Goal: Book appointment/travel/reservation

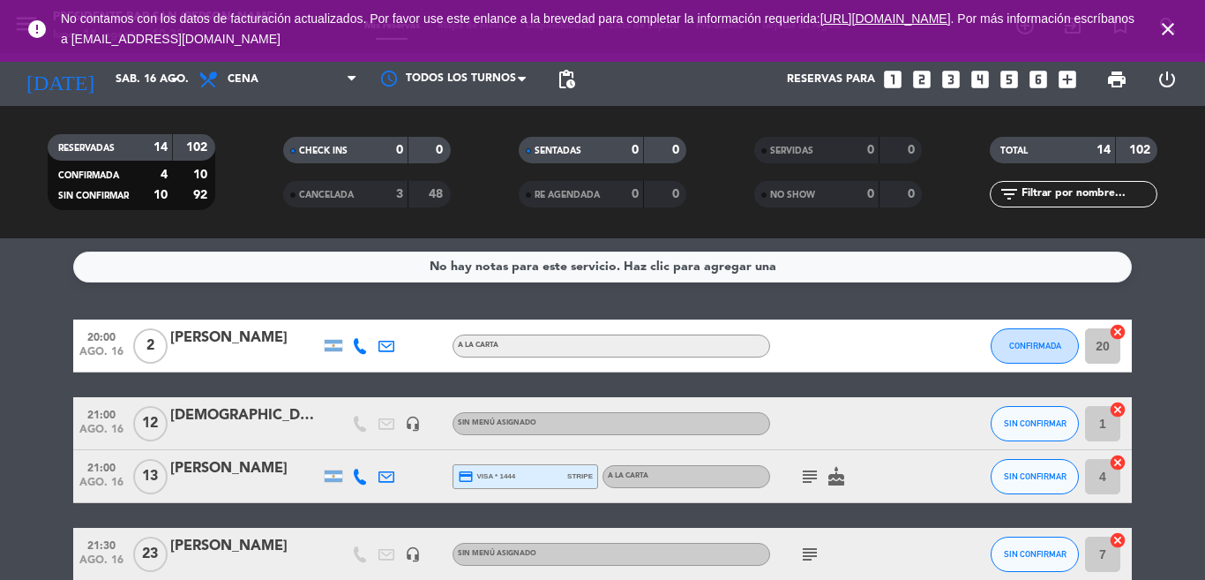
click at [1169, 26] on icon "close" at bounding box center [1167, 29] width 21 height 21
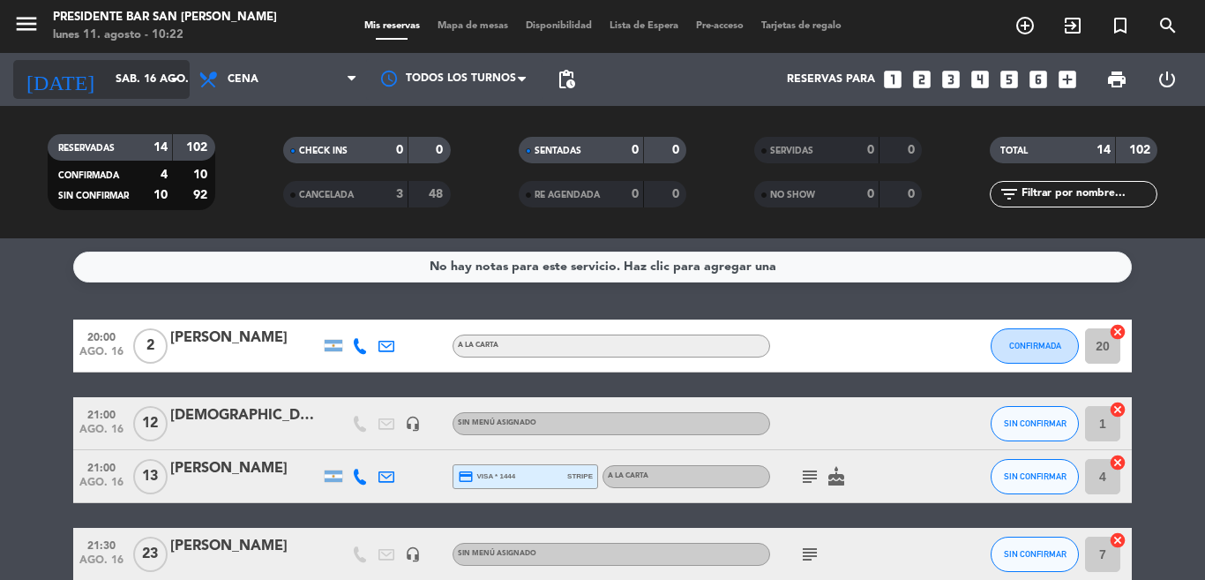
click at [140, 88] on input "sáb. 16 ago." at bounding box center [181, 79] width 149 height 30
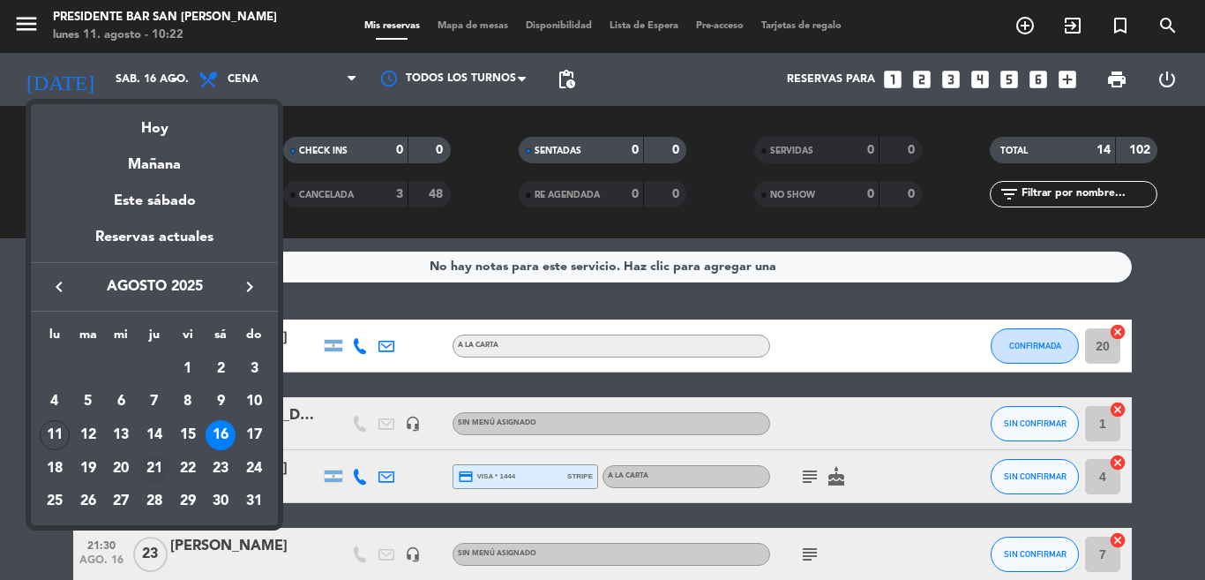
click at [154, 464] on div "21" at bounding box center [154, 468] width 30 height 30
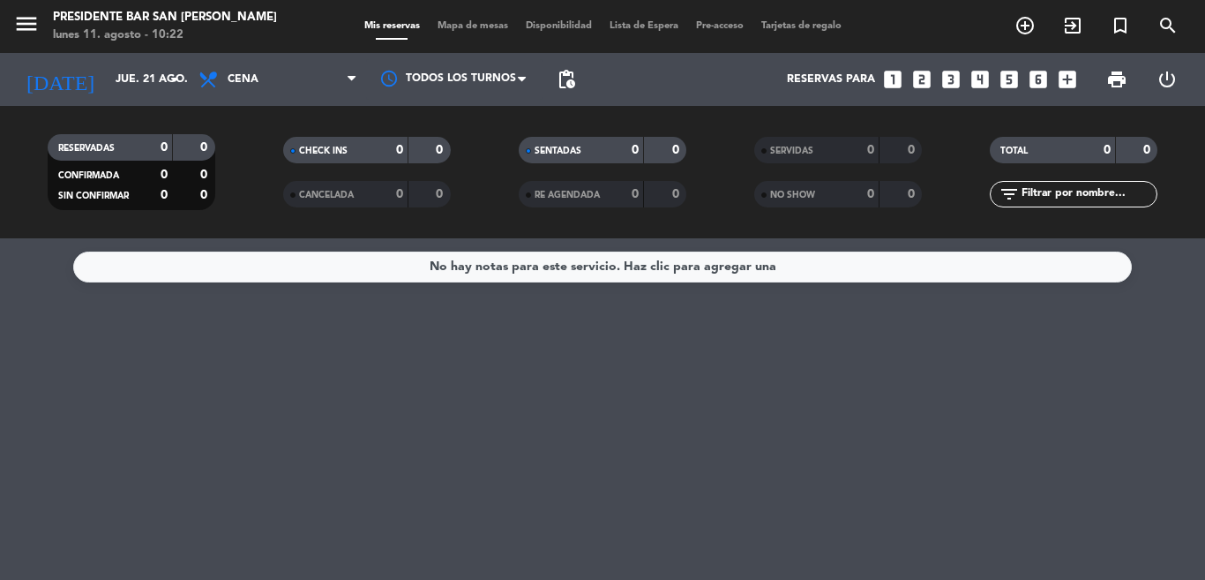
click at [135, 82] on input "jue. 21 ago." at bounding box center [181, 79] width 149 height 30
click at [26, 22] on icon "menu" at bounding box center [26, 24] width 26 height 26
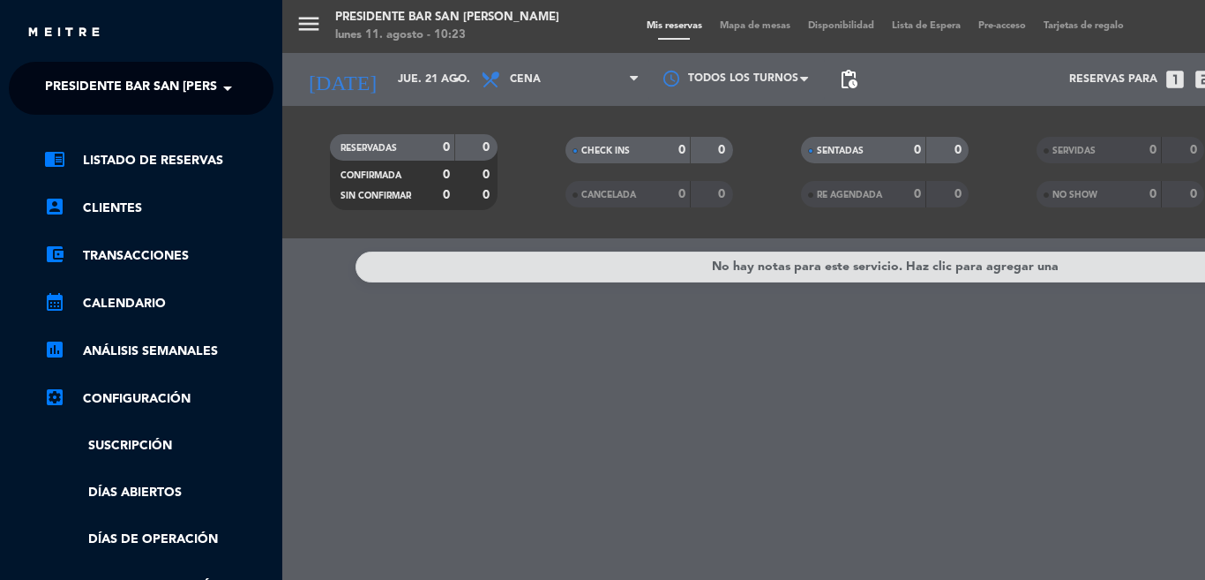
click at [206, 85] on span "Presidente Bar San [PERSON_NAME]" at bounding box center [165, 88] width 240 height 37
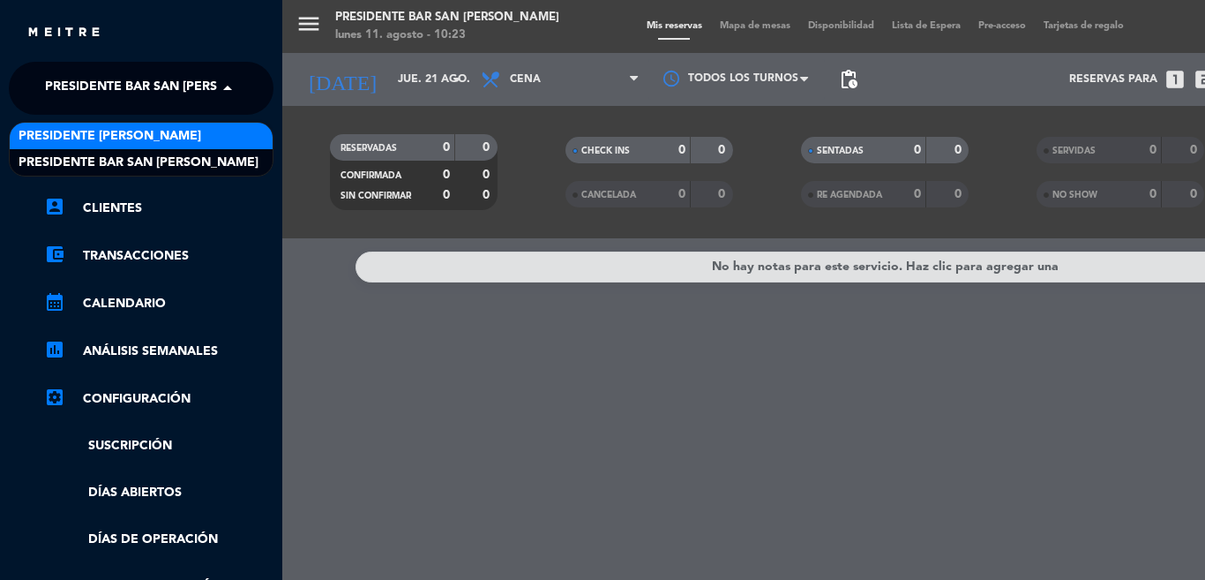
click at [147, 140] on span "Presidente [PERSON_NAME]" at bounding box center [110, 136] width 183 height 20
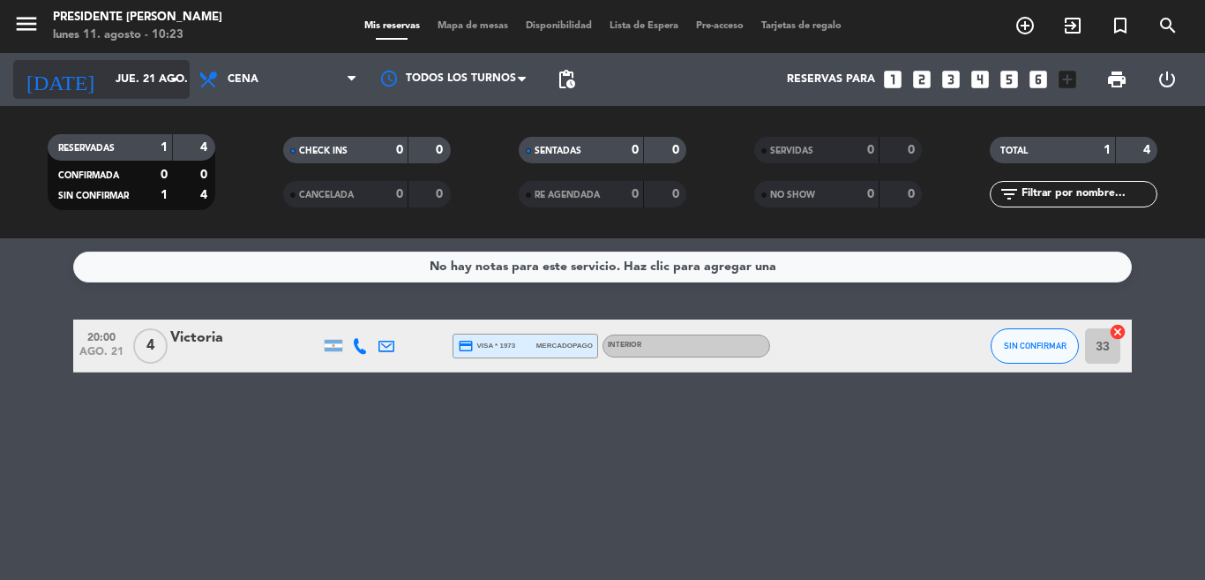
click at [144, 70] on input "jue. 21 ago." at bounding box center [181, 79] width 149 height 30
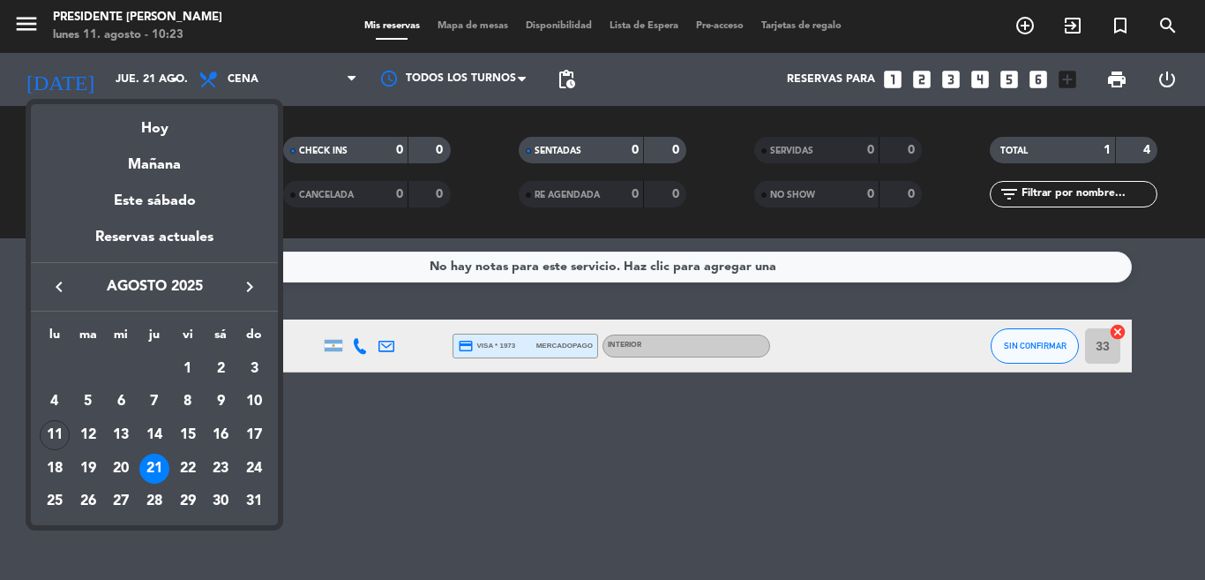
click at [0, 157] on div at bounding box center [602, 290] width 1205 height 580
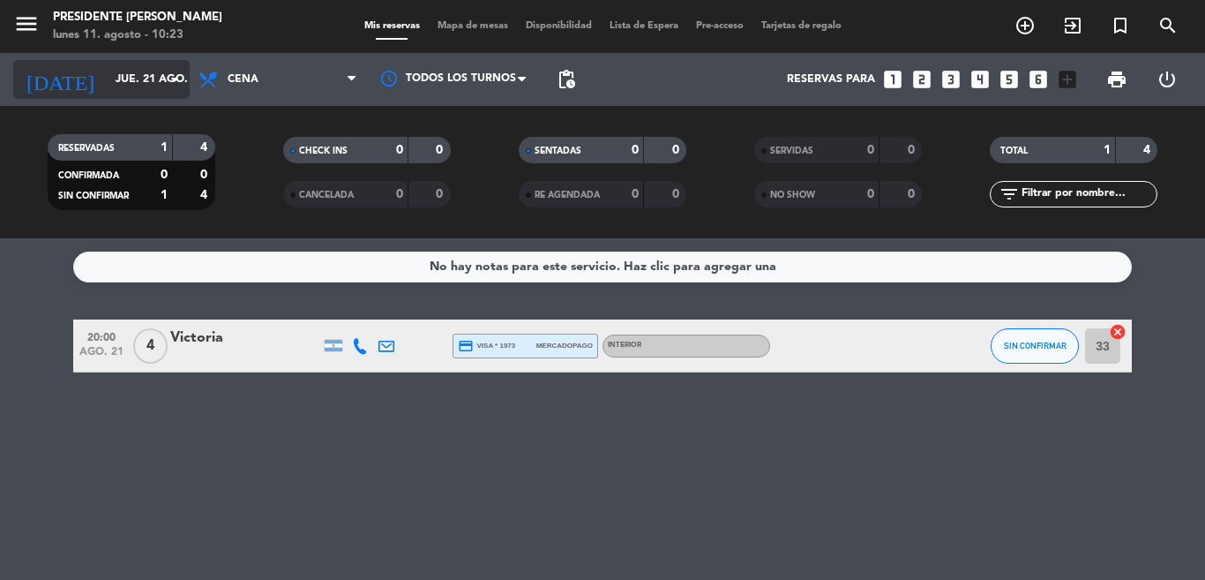
click at [178, 80] on icon "arrow_drop_down" at bounding box center [174, 79] width 21 height 21
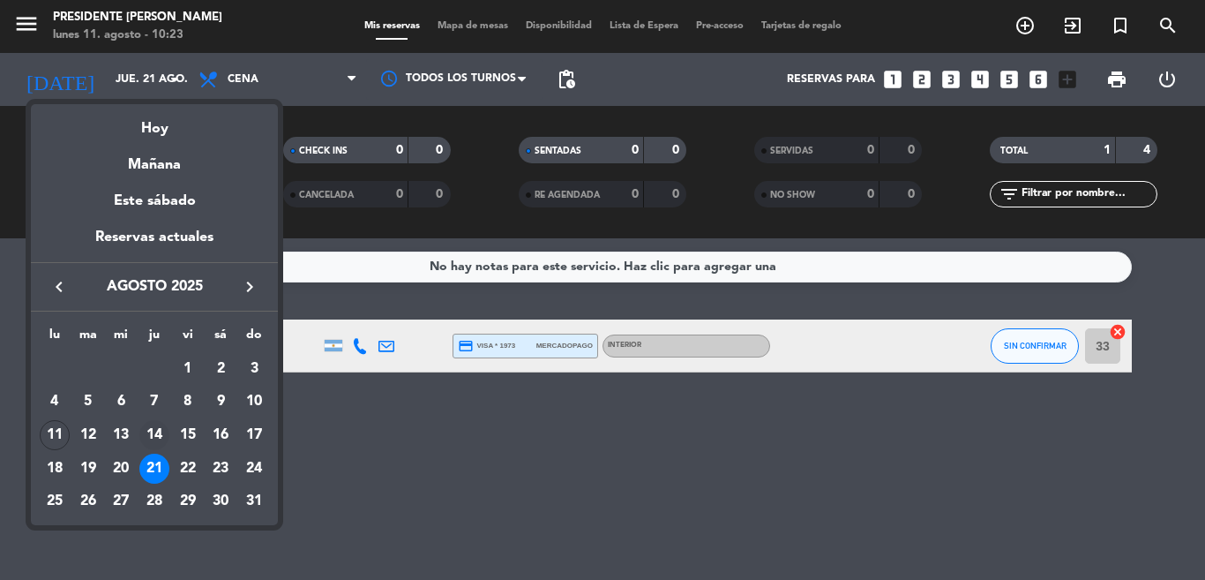
click at [151, 434] on div "14" at bounding box center [154, 435] width 30 height 30
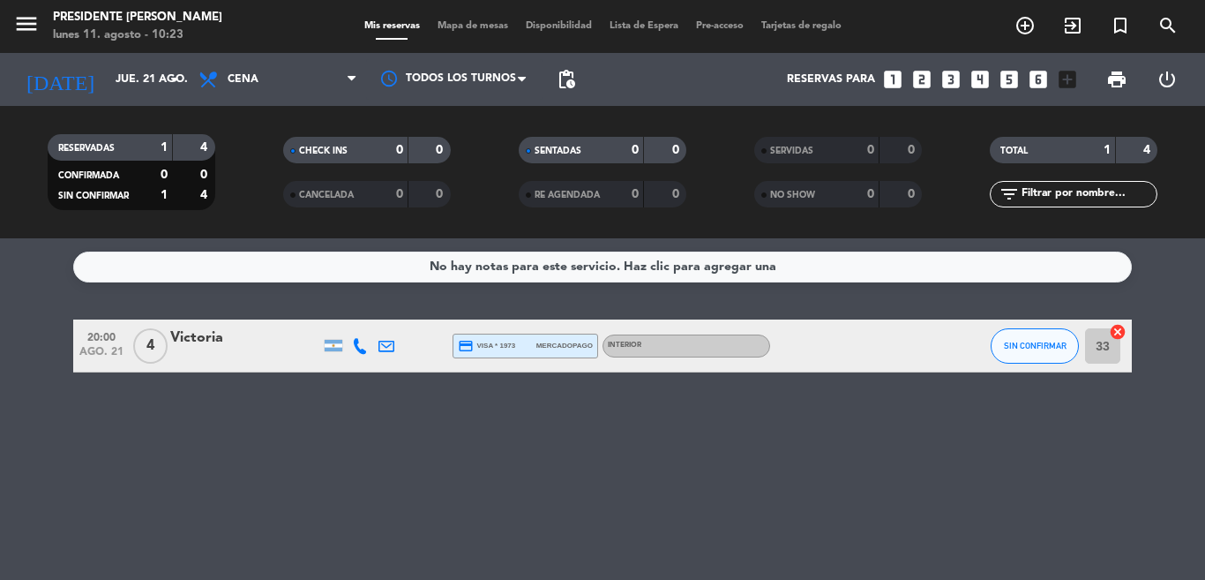
type input "jue. 14 ago."
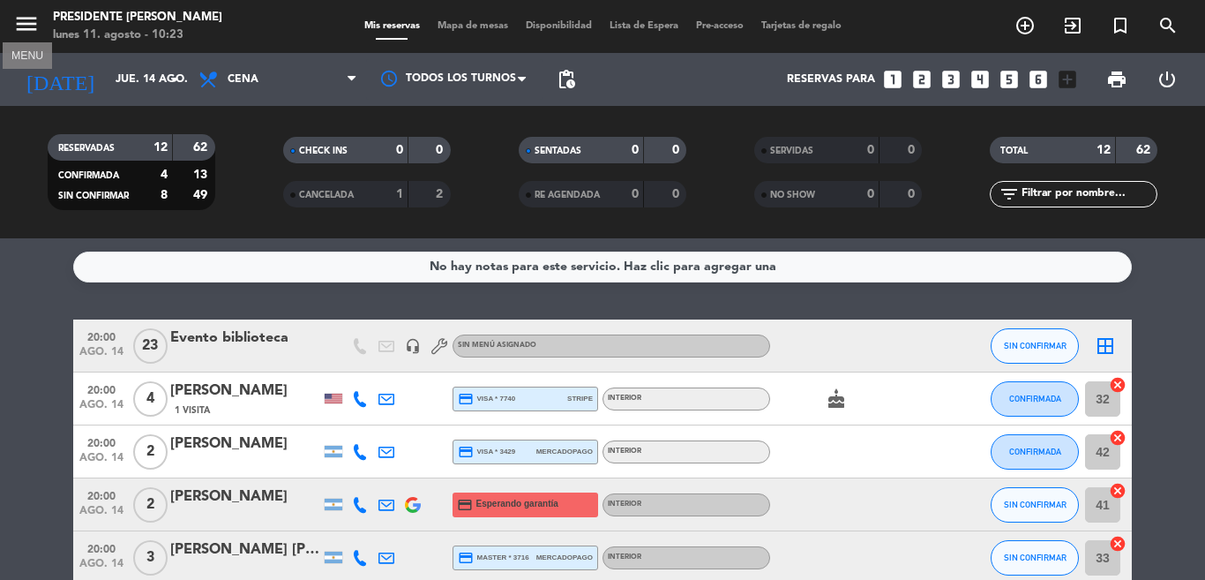
click at [25, 24] on icon "menu" at bounding box center [26, 24] width 26 height 26
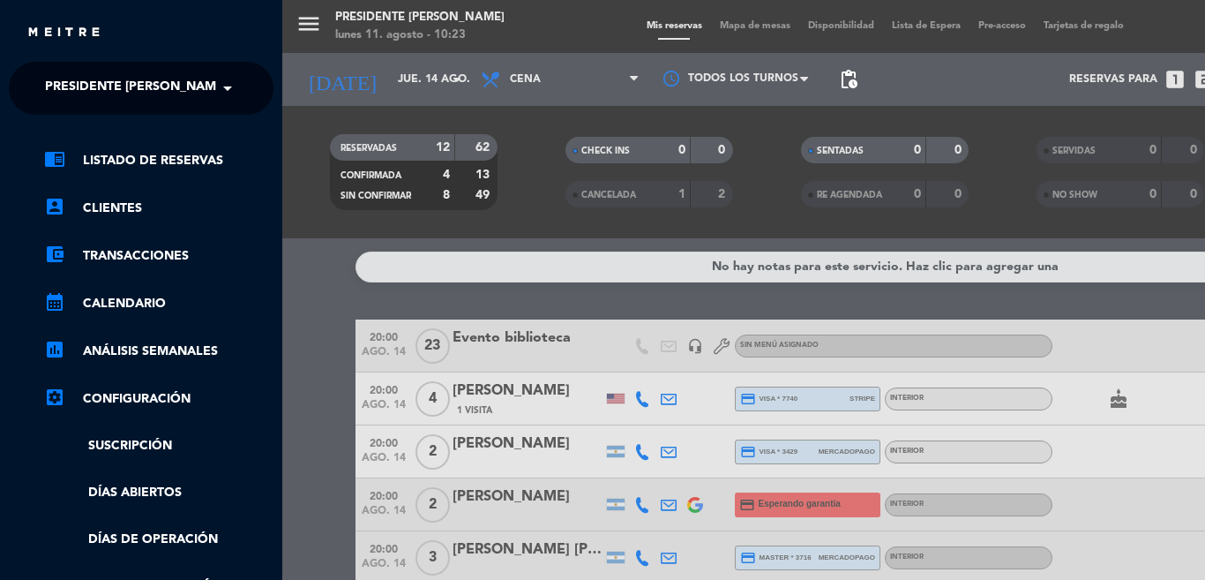
click at [82, 88] on span "Presidente [PERSON_NAME]" at bounding box center [136, 88] width 183 height 37
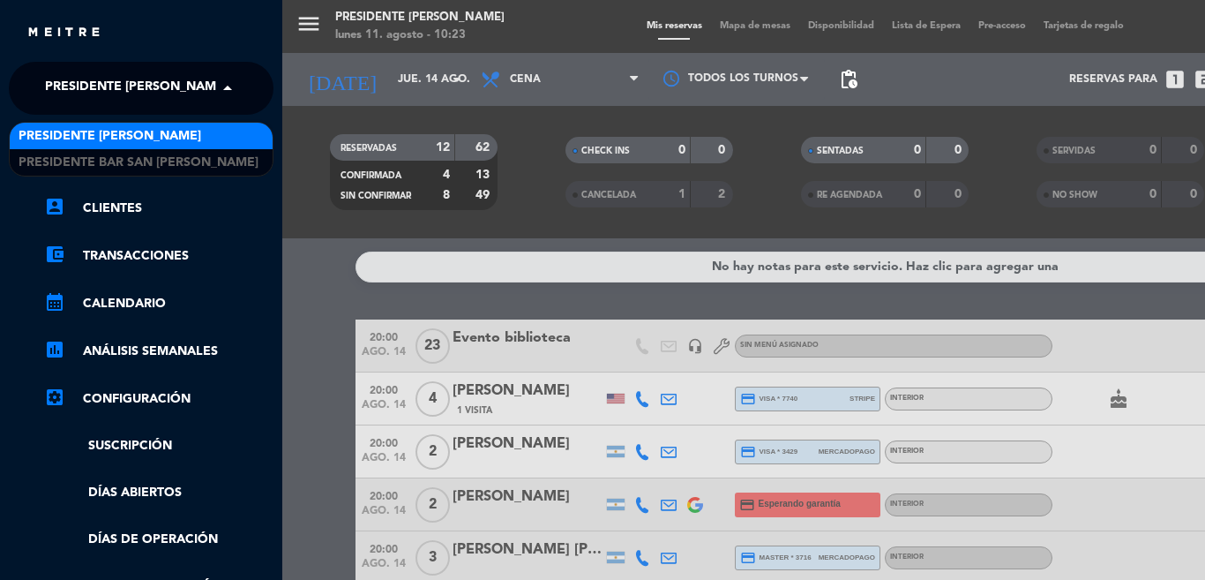
click at [96, 147] on div "Presidente [PERSON_NAME]" at bounding box center [141, 136] width 263 height 26
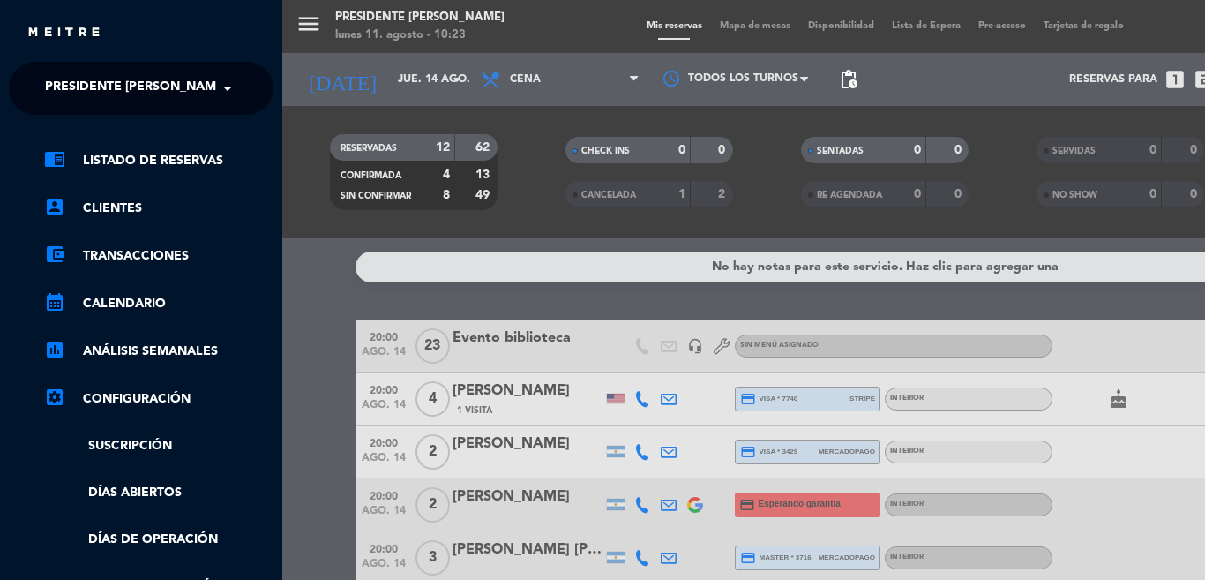
click at [108, 79] on span "Presidente [PERSON_NAME]" at bounding box center [136, 88] width 183 height 37
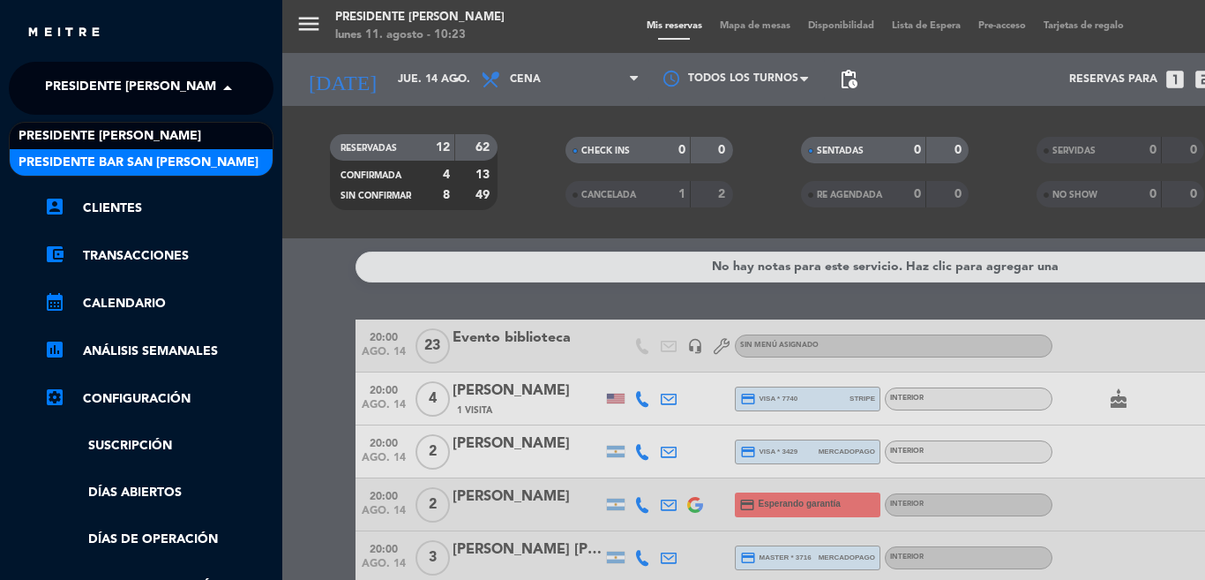
click at [100, 154] on span "Presidente Bar San [PERSON_NAME]" at bounding box center [139, 163] width 240 height 20
